Goal: Information Seeking & Learning: Learn about a topic

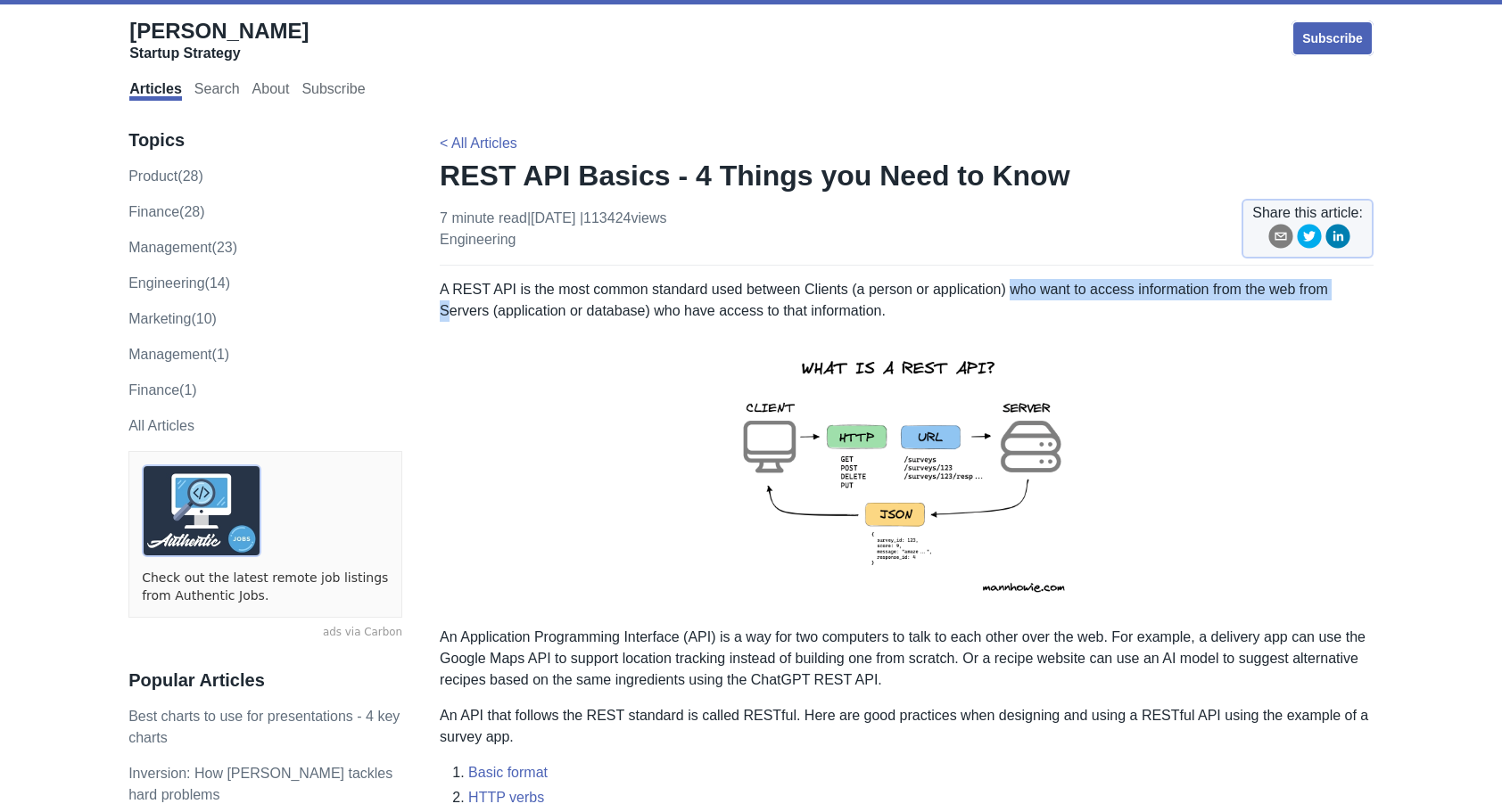
drag, startPoint x: 1001, startPoint y: 292, endPoint x: 1332, endPoint y: 293, distance: 331.0
click at [1332, 293] on p "A REST API is the most common standard used between Clients (a person or applic…" at bounding box center [906, 301] width 933 height 43
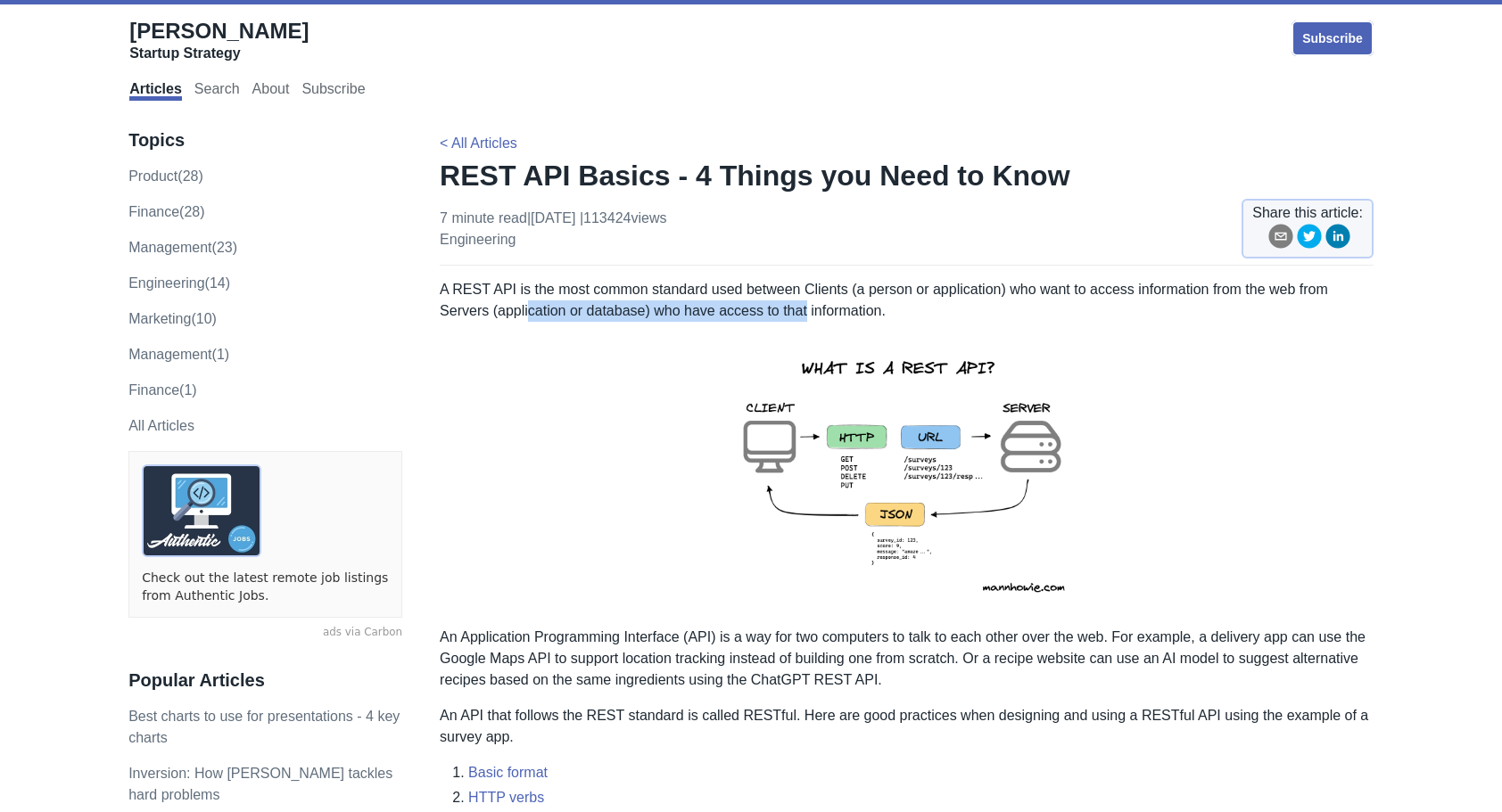
drag, startPoint x: 473, startPoint y: 309, endPoint x: 751, endPoint y: 316, distance: 278.1
click at [751, 316] on p "A REST API is the most common standard used between Clients (a person or applic…" at bounding box center [906, 301] width 933 height 43
drag, startPoint x: 751, startPoint y: 316, endPoint x: 638, endPoint y: 296, distance: 114.8
click at [638, 296] on p "A REST API is the most common standard used between Clients (a person or applic…" at bounding box center [906, 301] width 933 height 43
click at [1115, 646] on p "An Application Programming Interface (API) is a way for two computers to talk t…" at bounding box center [906, 658] width 933 height 64
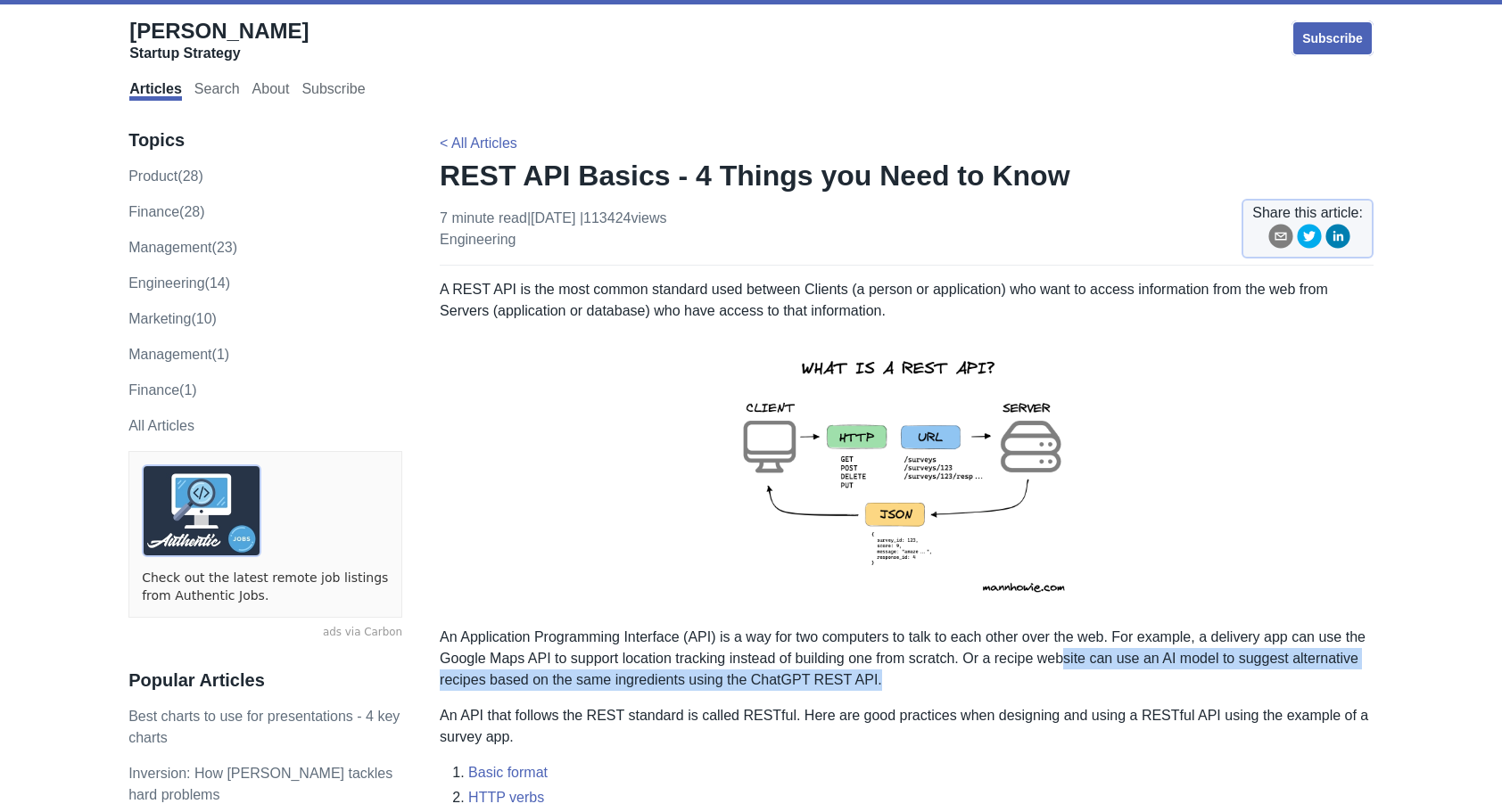
drag, startPoint x: 1062, startPoint y: 647, endPoint x: 1224, endPoint y: 668, distance: 163.4
click at [1224, 668] on p "An Application Programming Interface (API) is a way for two computers to talk t…" at bounding box center [906, 658] width 933 height 64
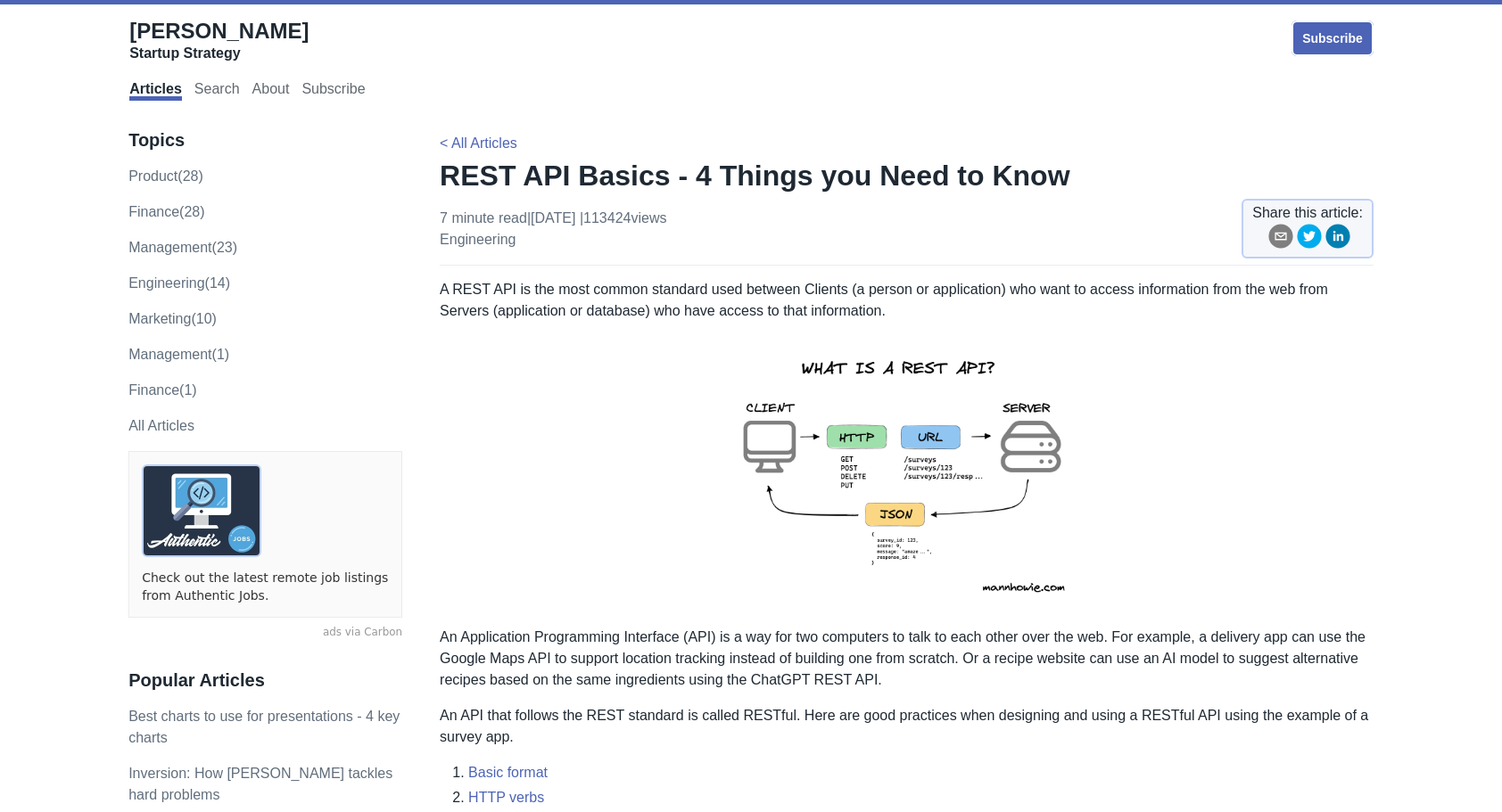
drag, startPoint x: 1224, startPoint y: 668, endPoint x: 1033, endPoint y: 706, distance: 194.7
click at [1046, 706] on p "An API that follows the REST standard is called RESTful. Here are good practice…" at bounding box center [906, 726] width 933 height 43
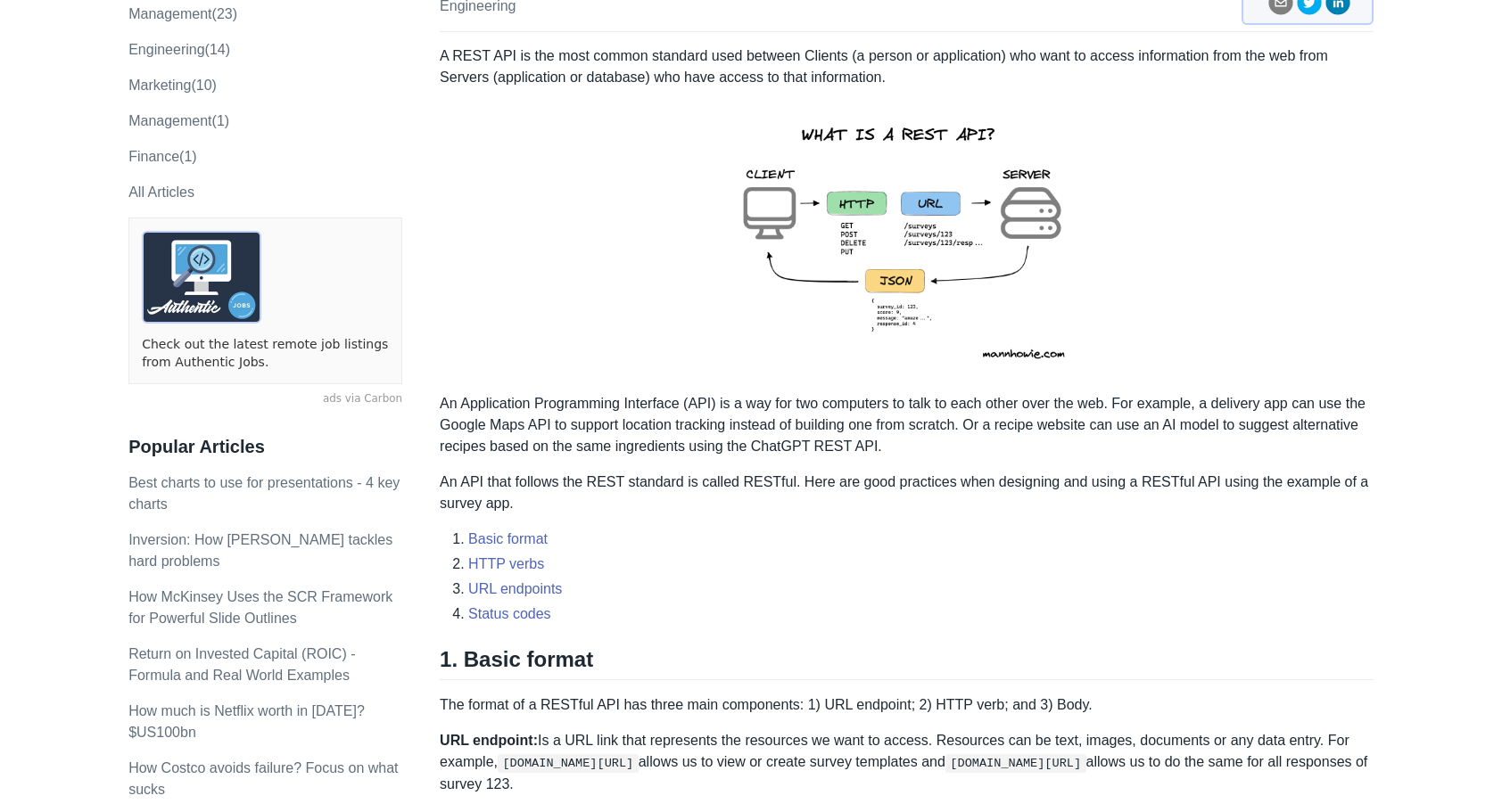
scroll to position [713, 0]
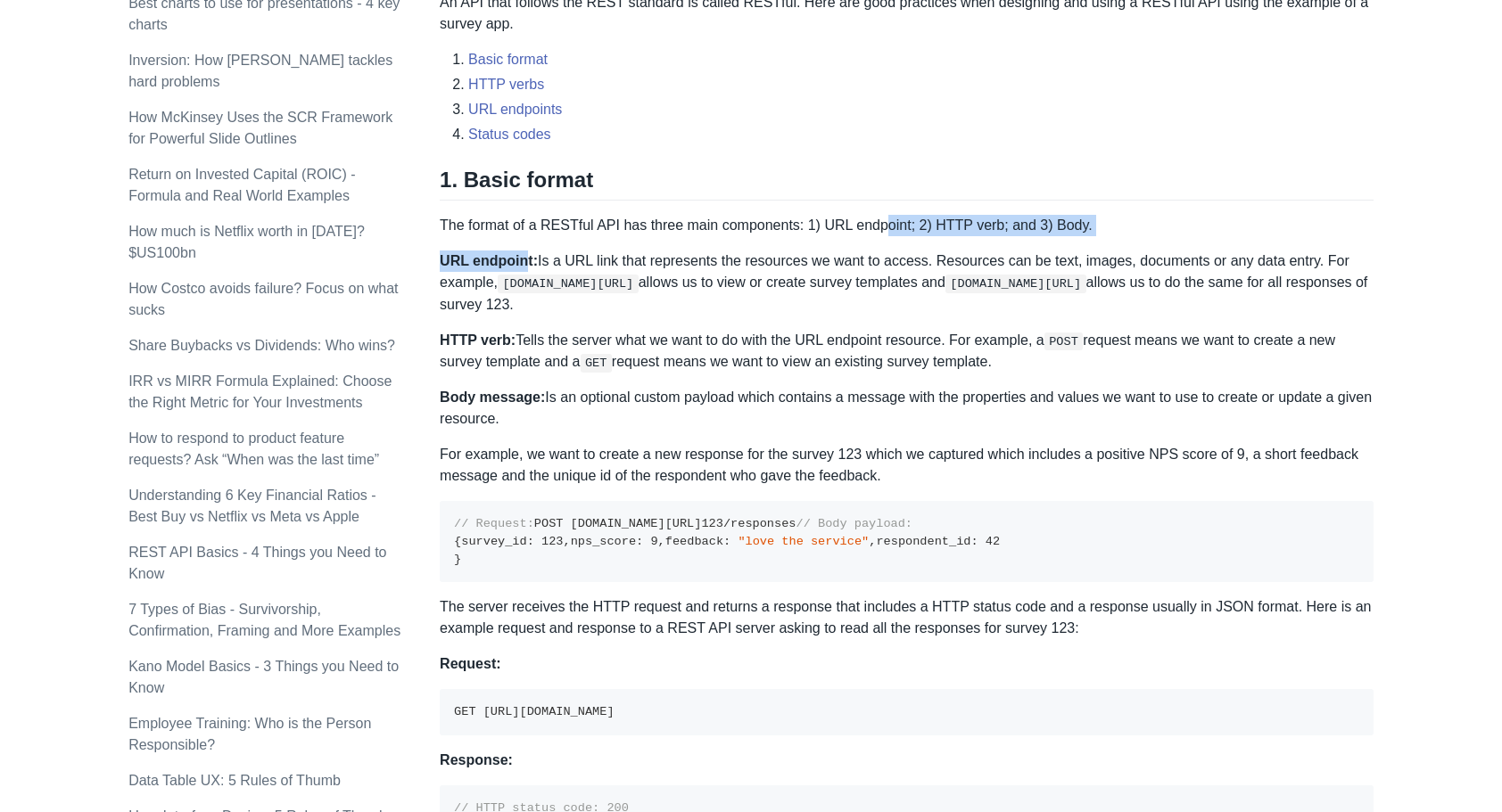
drag, startPoint x: 524, startPoint y: 239, endPoint x: 879, endPoint y: 234, distance: 355.0
drag, startPoint x: 879, startPoint y: 234, endPoint x: 767, endPoint y: 333, distance: 149.5
click at [767, 333] on p "HTTP verb: Tells the server what we want to do with the URL endpoint resource. …" at bounding box center [906, 352] width 933 height 43
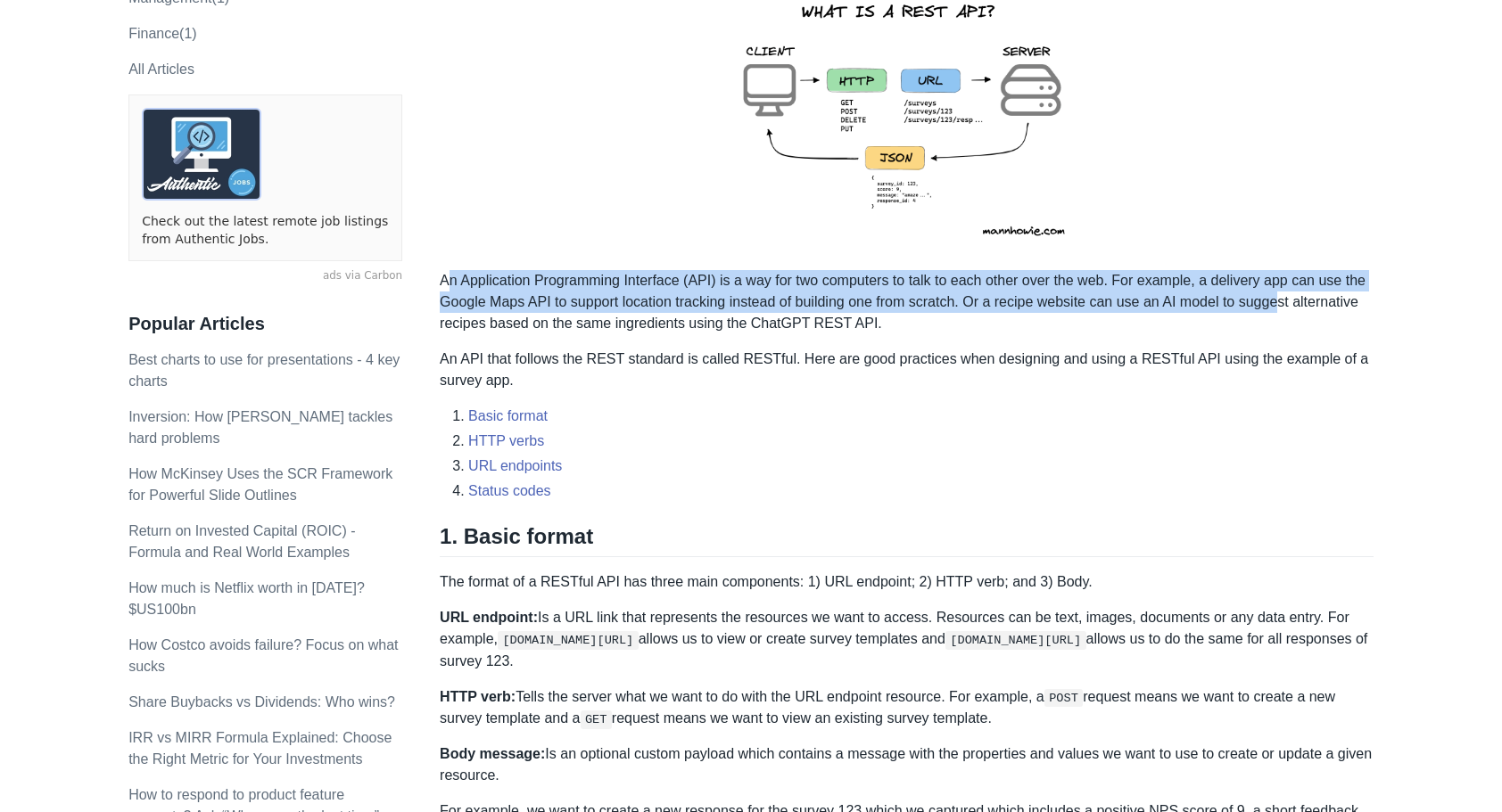
drag, startPoint x: 451, startPoint y: 278, endPoint x: 1278, endPoint y: 291, distance: 827.1
click at [1278, 291] on p "An Application Programming Interface (API) is a way for two computers to talk t…" at bounding box center [906, 302] width 933 height 64
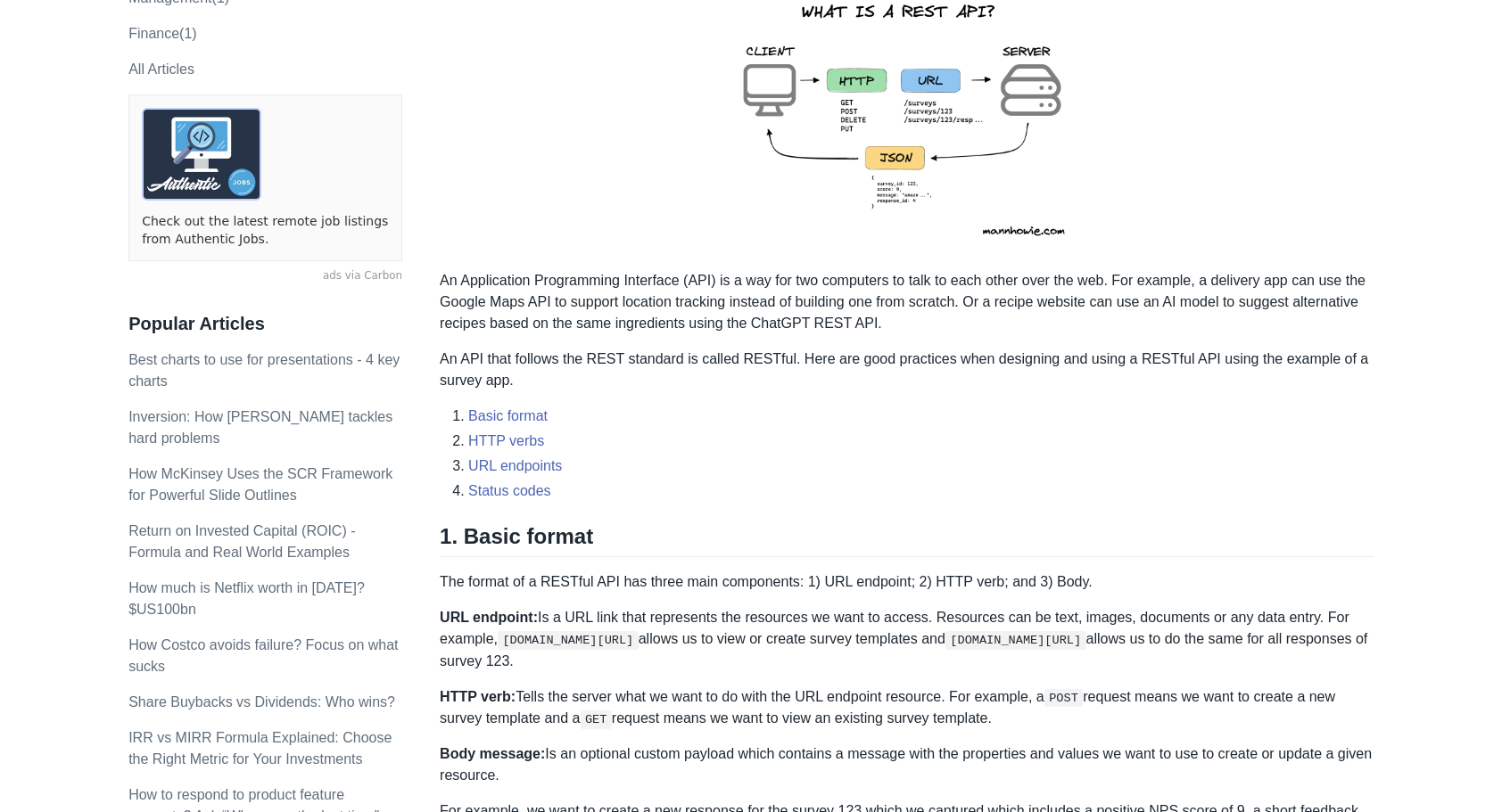
drag, startPoint x: 1278, startPoint y: 291, endPoint x: 1085, endPoint y: 339, distance: 198.9
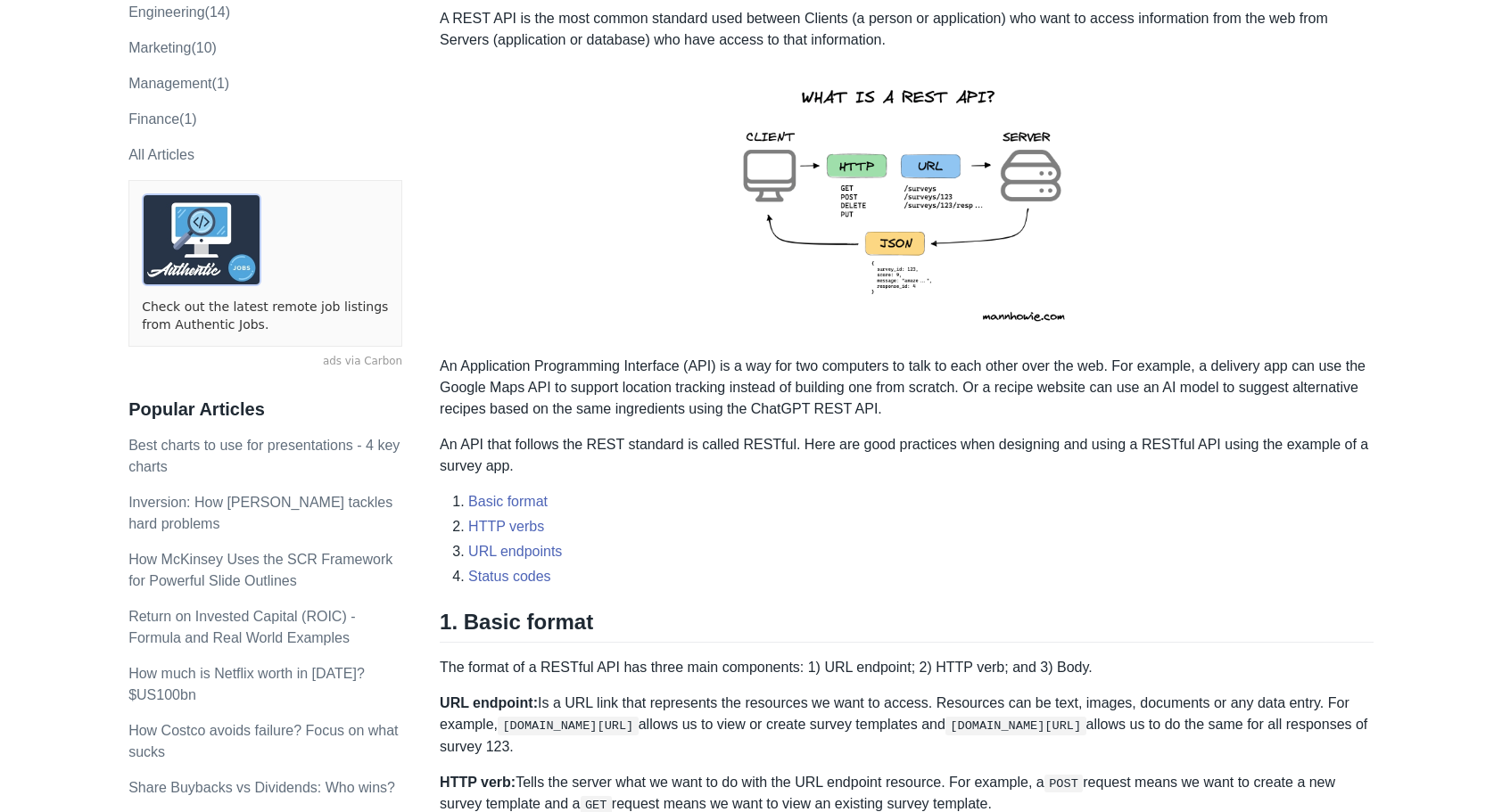
scroll to position [89, 0]
